Goal: Information Seeking & Learning: Learn about a topic

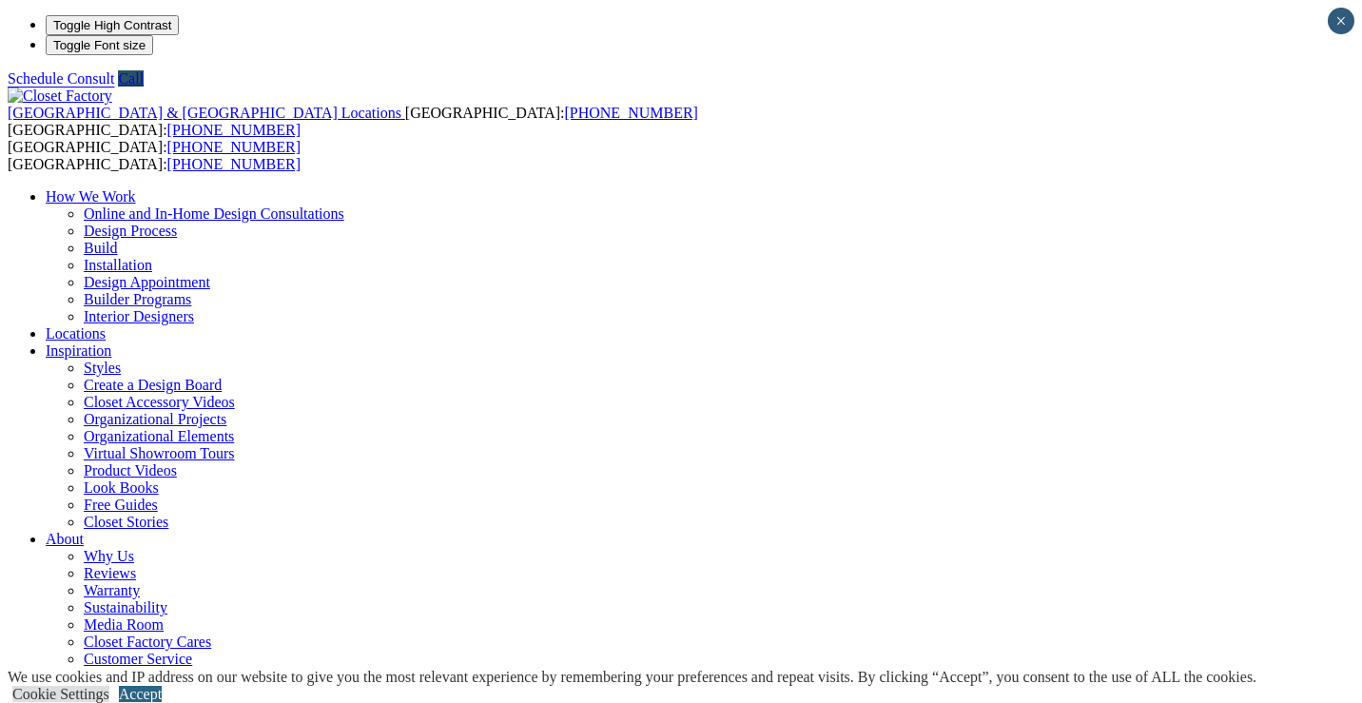
click at [162, 686] on link "Accept" at bounding box center [140, 694] width 43 height 16
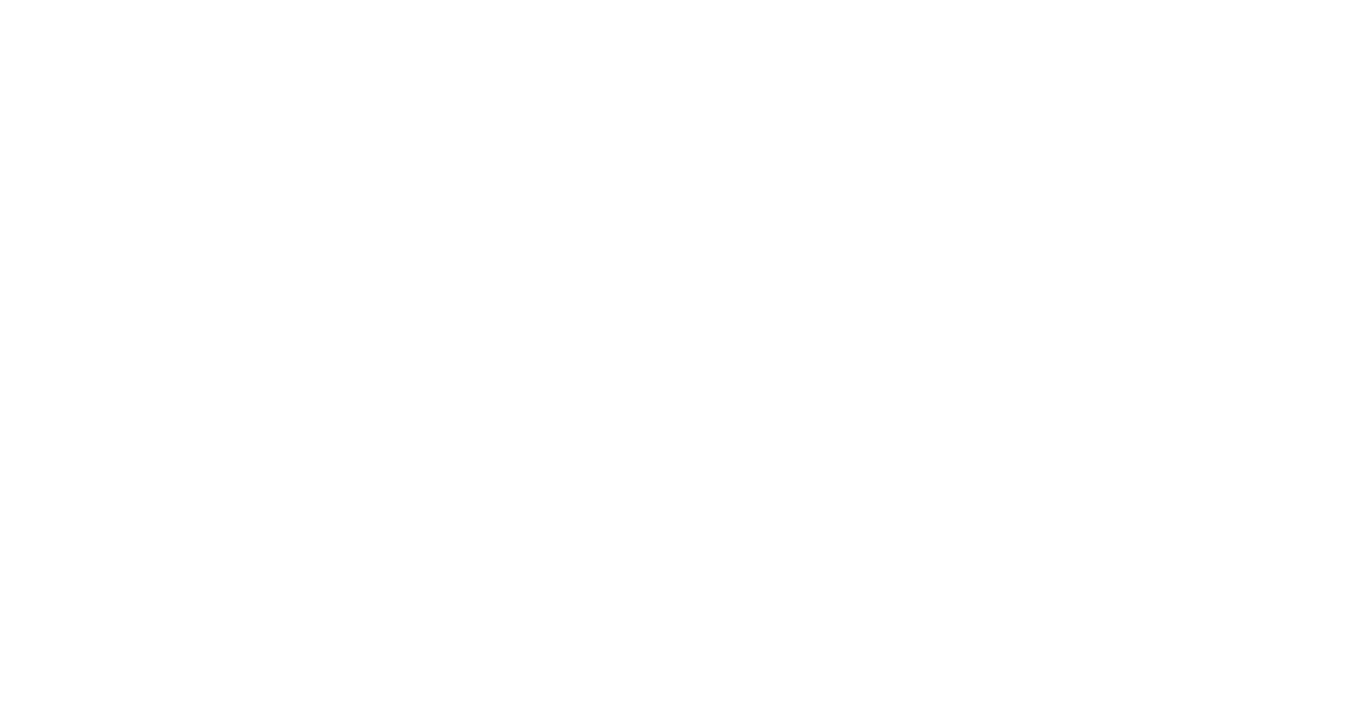
scroll to position [3872, 0]
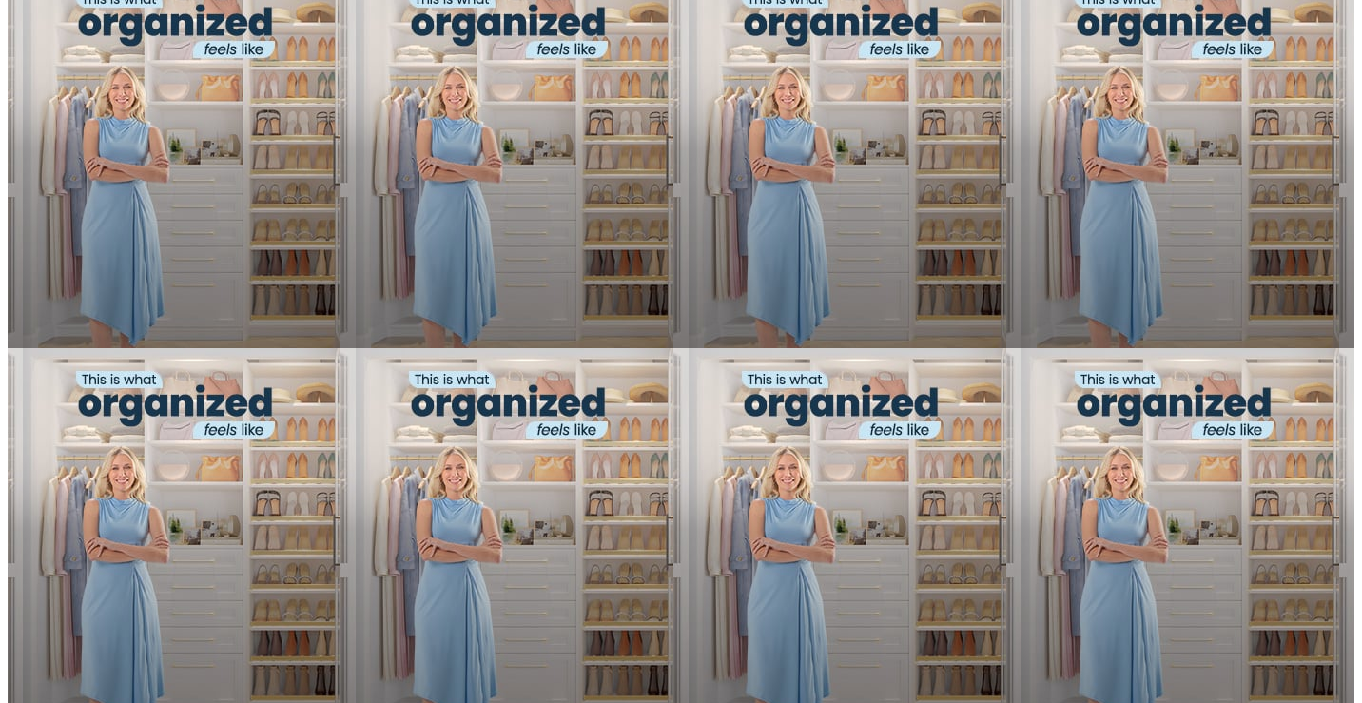
scroll to position [1373, 0]
